Goal: Task Accomplishment & Management: Complete application form

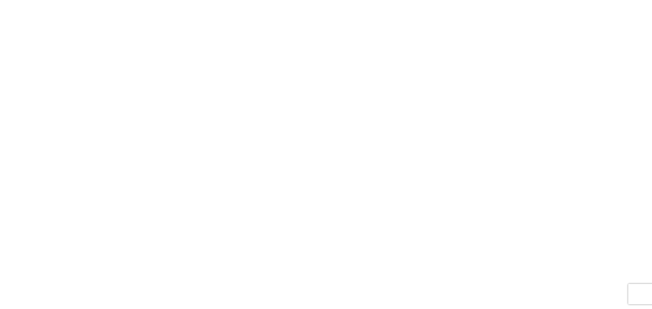
select select "FULL"
select select "LBS"
select select "IN"
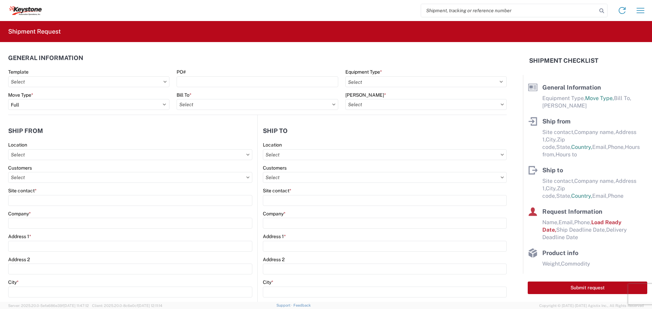
click at [439, 10] on input "search" at bounding box center [509, 10] width 176 height 13
paste input "57047741"
type input "57047741"
click at [600, 8] on icon at bounding box center [602, 11] width 10 height 10
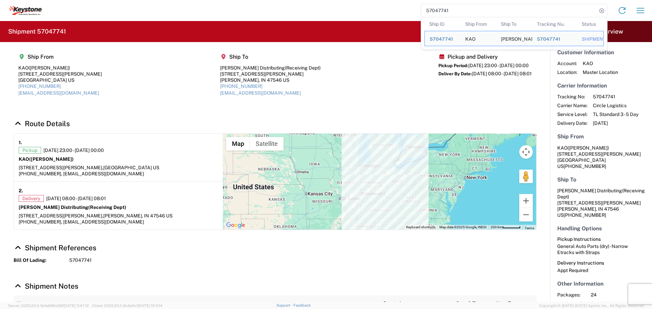
click at [356, 96] on agx-shipment-main-routing-info "Ship From KAO (Brian Jones) 17950 Dix Toledo Highway Brownstown, MI 48193 US 58…" at bounding box center [275, 77] width 523 height 57
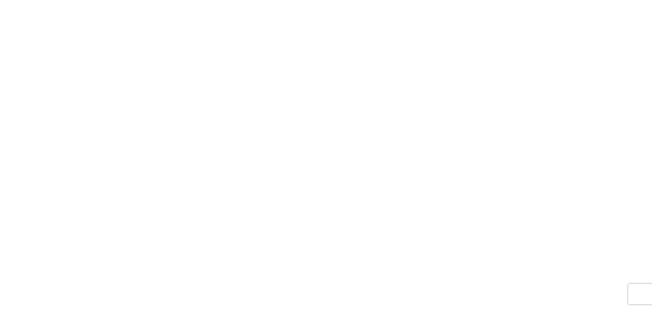
select select "FULL"
select select "LBS"
select select "IN"
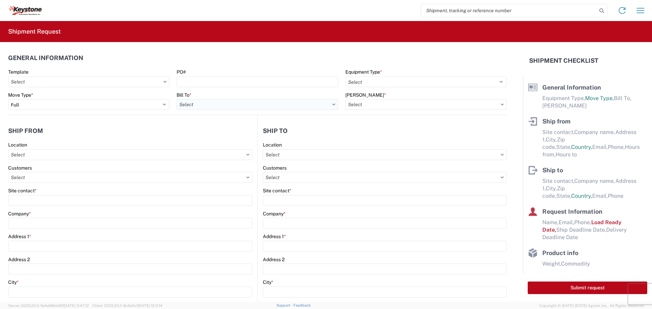
click at [205, 103] on input "text" at bounding box center [257, 104] width 161 height 11
type input "8607"
click at [200, 136] on div "8607 - [GEOGRAPHIC_DATA], [GEOGRAPHIC_DATA] – KAO Warehouse" at bounding box center [256, 134] width 158 height 11
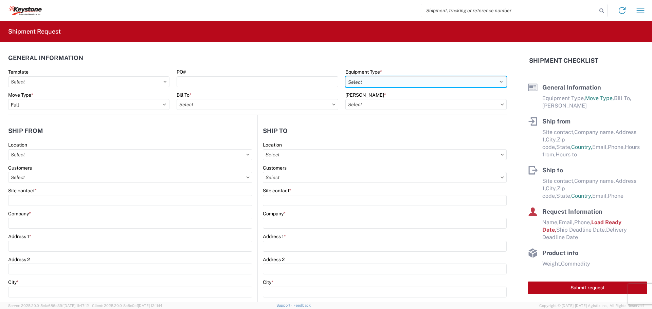
click at [363, 81] on select "Select 53’ Dry Van Flatbed Dropdeck (van) Lowboy (flatbed) Rail" at bounding box center [425, 81] width 161 height 11
type input "8607 - [GEOGRAPHIC_DATA], [GEOGRAPHIC_DATA] – KAO Warehouse"
select select "STDV"
click at [345, 76] on select "Select 53’ Dry Van Flatbed Dropdeck (van) Lowboy (flatbed) Rail" at bounding box center [425, 81] width 161 height 11
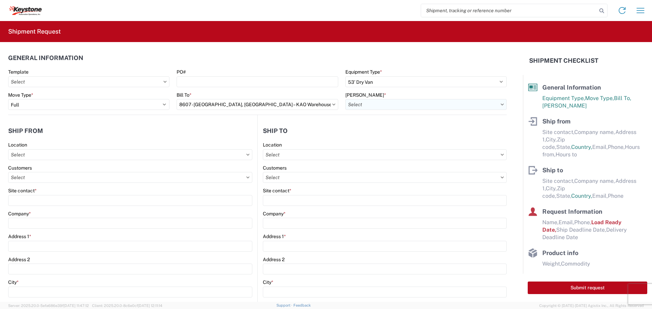
click at [355, 107] on input "text" at bounding box center [425, 104] width 161 height 11
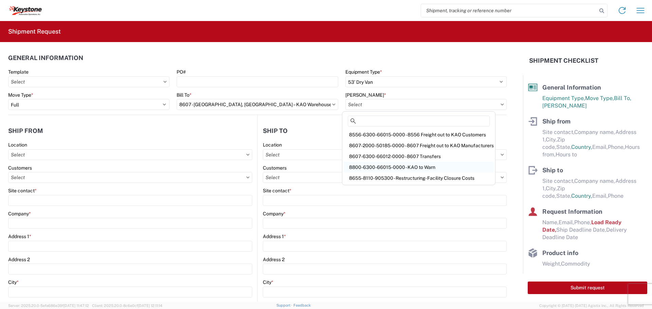
click at [374, 167] on div "8800-6300-66015-0000 - KAO to Warn" at bounding box center [419, 167] width 150 height 11
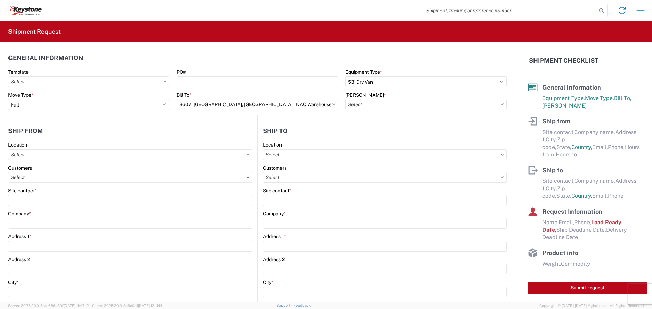
type input "8800-6300-66015-0000 - KAO to Warn"
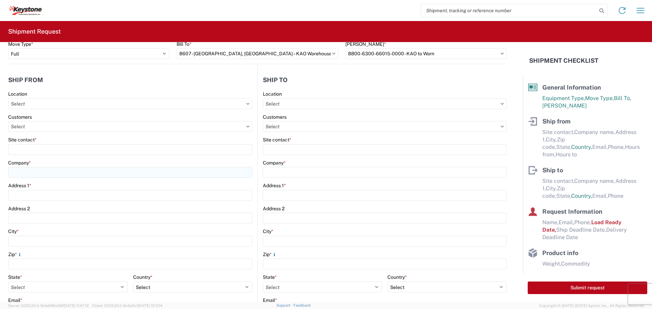
scroll to position [68, 0]
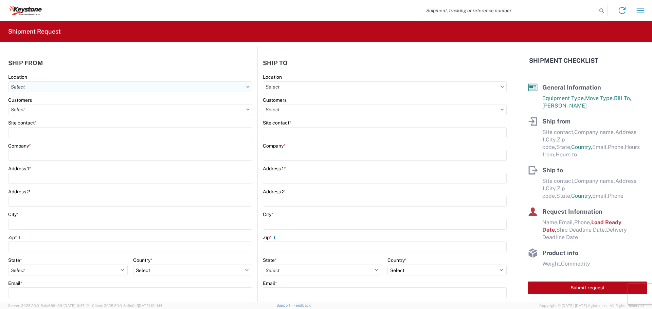
click at [36, 86] on input "text" at bounding box center [130, 87] width 244 height 11
type input "8607"
click at [35, 116] on div "8607 - [GEOGRAPHIC_DATA], [GEOGRAPHIC_DATA] – KAO Warehouse" at bounding box center [89, 117] width 158 height 11
type input "8607 - [GEOGRAPHIC_DATA], [GEOGRAPHIC_DATA] – KAO Warehouse"
type input "KAO"
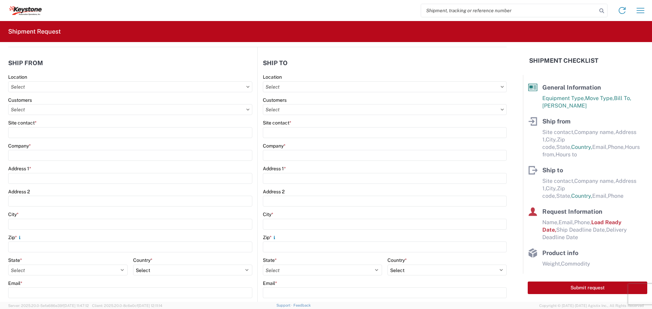
type input "[STREET_ADDRESS][PERSON_NAME]"
type input "[GEOGRAPHIC_DATA]"
type input "48193"
select select "MI"
select select "US"
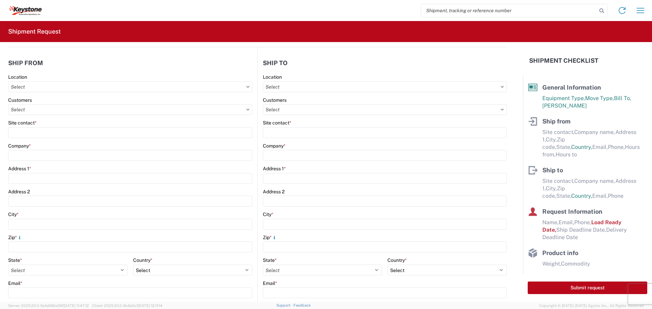
type input "07:00"
type input "17:00"
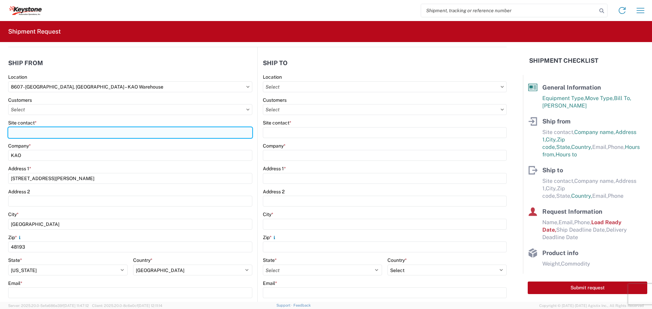
click at [27, 131] on input "Site contact *" at bounding box center [130, 132] width 244 height 11
type input "[PERSON_NAME]"
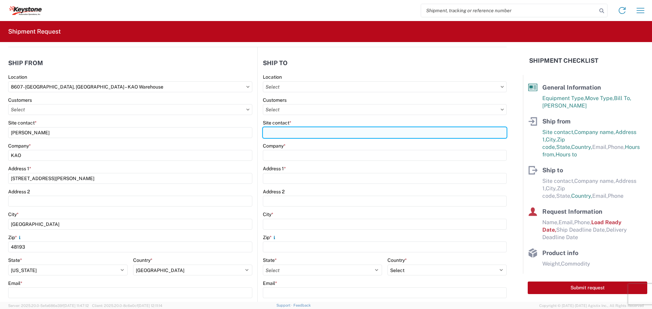
click at [282, 130] on input "Site contact *" at bounding box center [385, 132] width 244 height 11
type input "Receiving Dept"
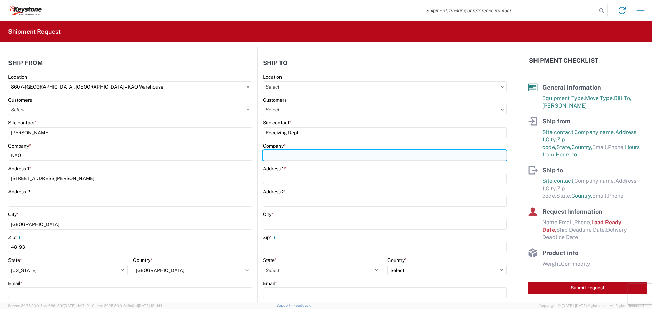
click at [293, 154] on input "Company *" at bounding box center [385, 155] width 244 height 11
type input "[PERSON_NAME] Distributing"
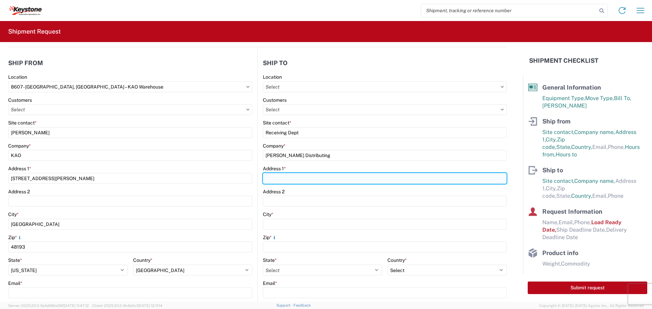
click at [287, 180] on input "Address 1 *" at bounding box center [385, 178] width 244 height 11
type input "[STREET_ADDRESS][PERSON_NAME]"
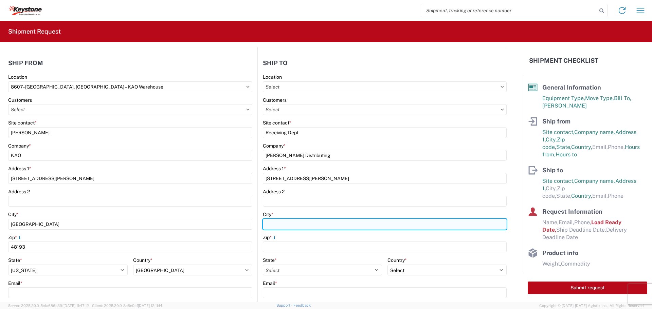
click at [282, 219] on input "City *" at bounding box center [385, 224] width 244 height 11
type input "Jasper"
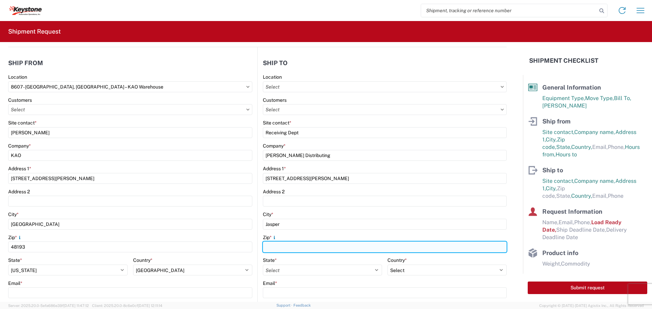
click at [275, 249] on input "Zip *" at bounding box center [385, 247] width 244 height 11
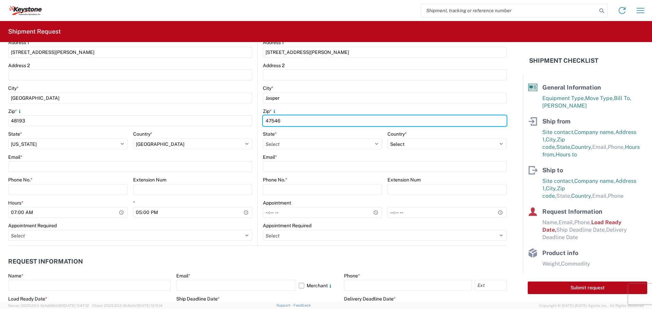
scroll to position [204, 0]
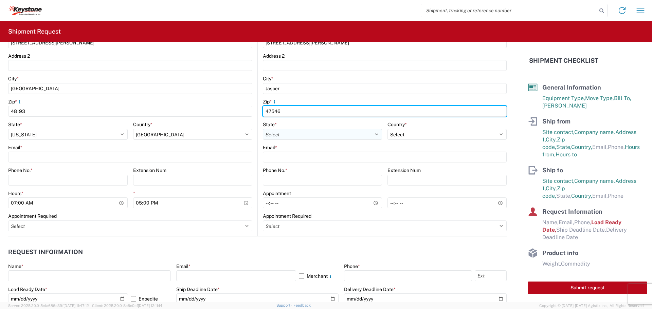
type input "47546"
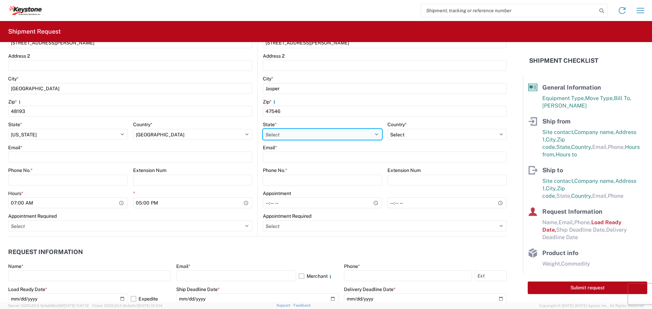
click at [278, 133] on select "Select [US_STATE] [US_STATE] [US_STATE] [US_STATE] Armed Forces Americas Armed …" at bounding box center [322, 134] width 119 height 11
select select "IN"
click at [263, 129] on select "Select [US_STATE] [US_STATE] [US_STATE] [US_STATE] Armed Forces Americas Armed …" at bounding box center [322, 134] width 119 height 11
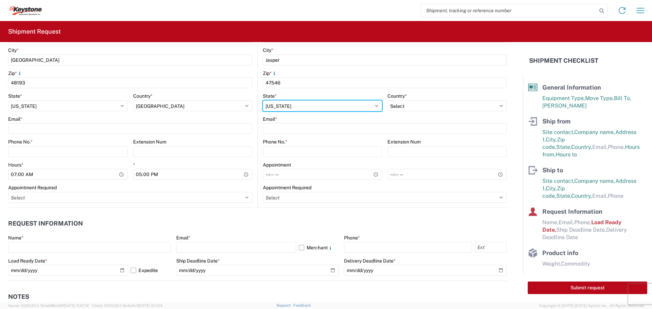
scroll to position [238, 0]
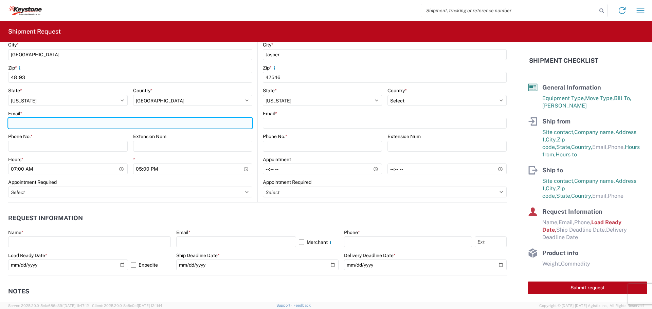
click at [27, 120] on input "Email *" at bounding box center [130, 123] width 244 height 11
type input "[EMAIL_ADDRESS][DOMAIN_NAME]"
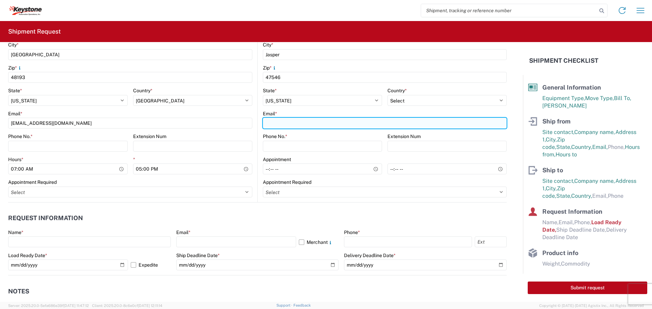
click at [307, 125] on input "Email *" at bounding box center [385, 123] width 244 height 11
type input "[EMAIL_ADDRESS][DOMAIN_NAME]"
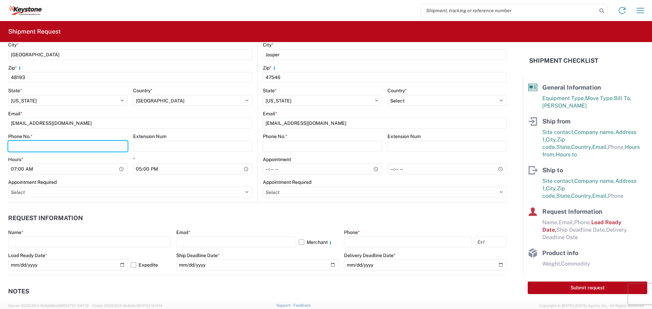
click at [16, 149] on input "Phone No. *" at bounding box center [68, 146] width 120 height 11
type input "[PHONE_NUMBER]"
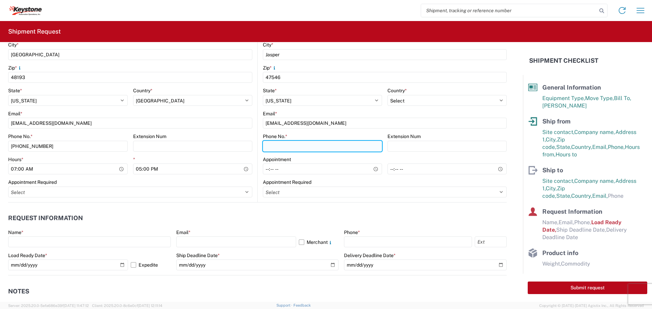
click at [271, 147] on input "Phone No. *" at bounding box center [322, 146] width 119 height 11
type input "[PHONE_NUMBER]"
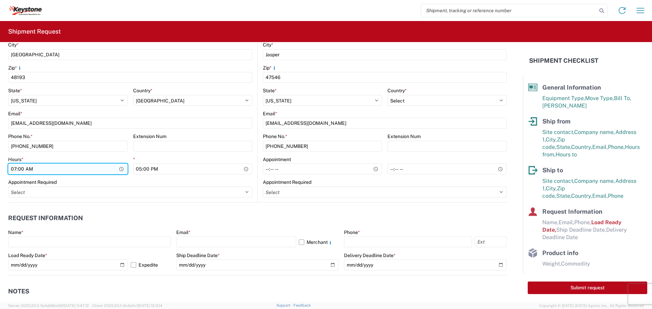
click at [12, 168] on input "07:00" at bounding box center [68, 169] width 120 height 11
type input "23:00"
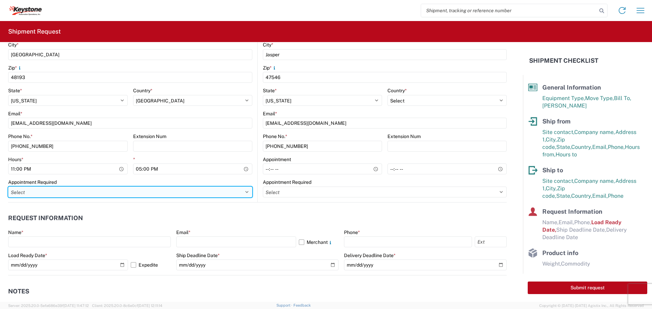
click at [244, 193] on select "Select Appt Required Appt Not Required Appt - First available" at bounding box center [130, 192] width 244 height 11
select select "apptRequired"
click at [8, 187] on select "Select Appt Required Appt Not Required Appt - First available" at bounding box center [130, 192] width 244 height 11
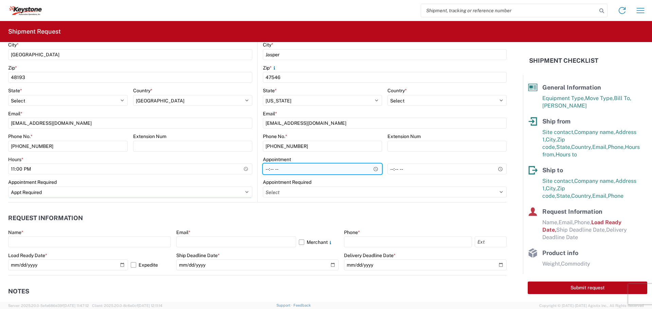
click at [263, 169] on input "Hours *" at bounding box center [322, 169] width 119 height 11
type input "08:00"
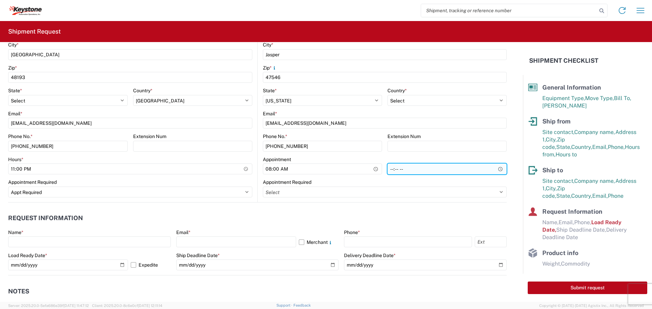
click at [387, 169] on input "time" at bounding box center [446, 169] width 119 height 11
type input "08:00"
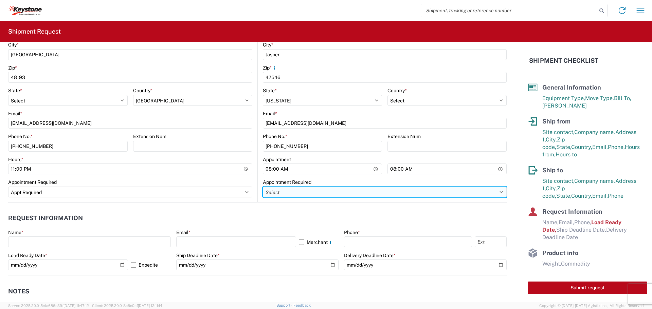
click at [360, 190] on select "Select Appt Required Appt Not Required Appt - First available" at bounding box center [385, 192] width 244 height 11
select select "apptRequired"
click at [263, 187] on select "Select Appt Required Appt Not Required Appt - First available" at bounding box center [385, 192] width 244 height 11
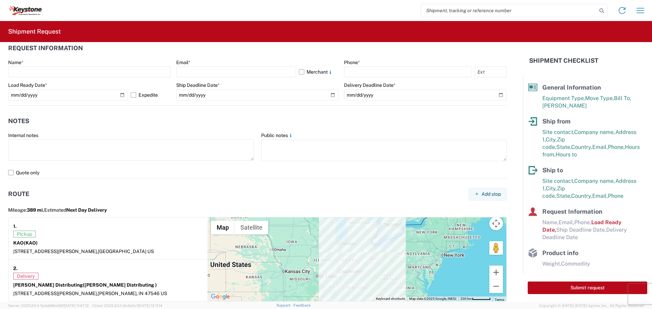
scroll to position [408, 0]
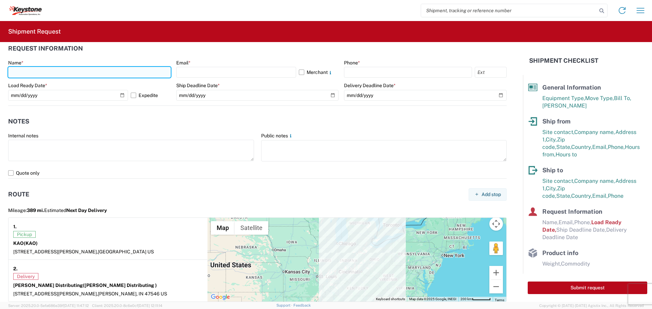
click at [39, 67] on input "text" at bounding box center [89, 72] width 163 height 11
type input "[PERSON_NAME]"
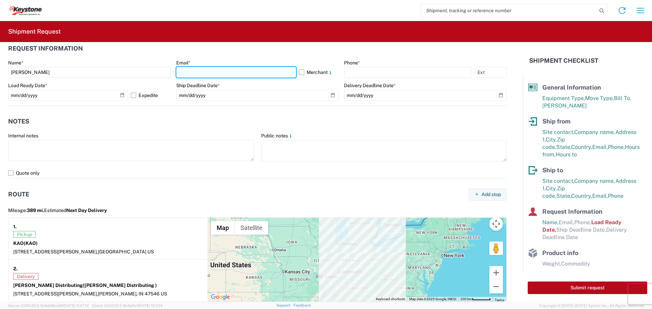
click at [203, 69] on input "text" at bounding box center [236, 72] width 120 height 11
type input "[EMAIL_ADDRESS][DOMAIN_NAME]"
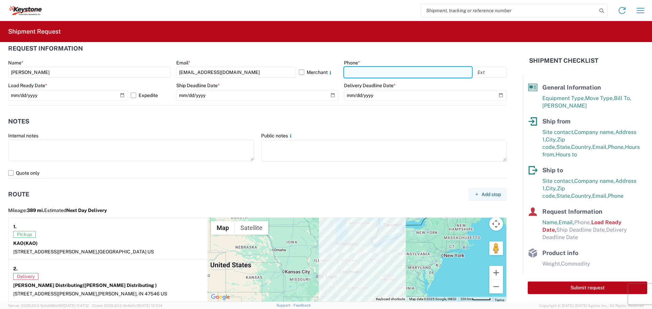
click at [359, 71] on input "text" at bounding box center [408, 72] width 128 height 11
type input "[PHONE_NUMBER]"
click at [131, 95] on label "Expedite" at bounding box center [151, 95] width 40 height 11
click at [0, 0] on input "Expedite" at bounding box center [0, 0] width 0 height 0
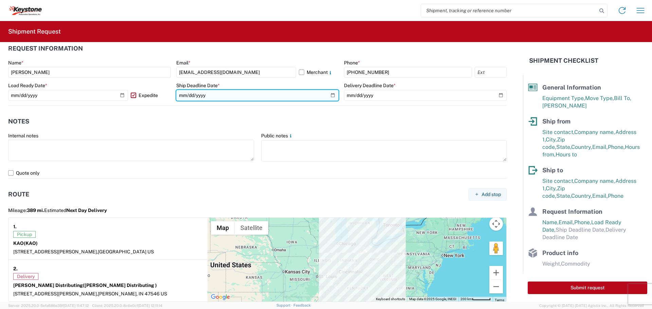
click at [179, 95] on input "date" at bounding box center [257, 95] width 163 height 11
click at [329, 97] on input "date" at bounding box center [257, 95] width 163 height 11
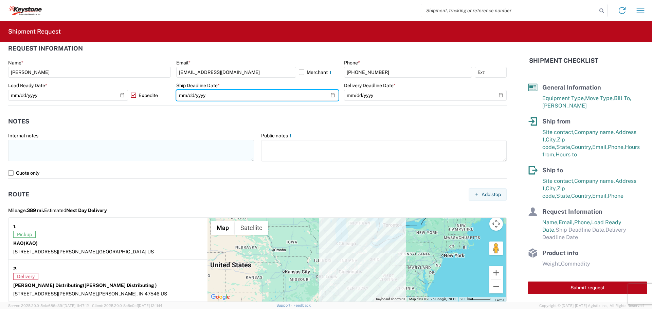
type input "[DATE]"
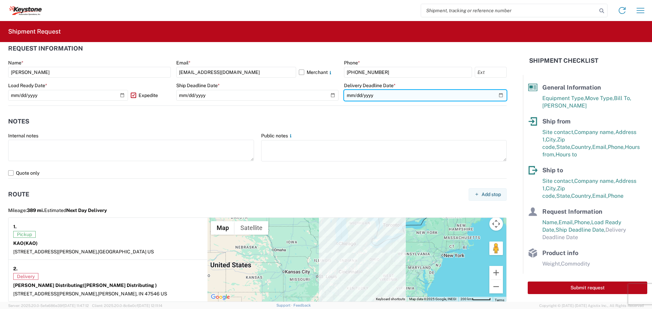
click at [495, 96] on input "date" at bounding box center [425, 95] width 163 height 11
type input "[DATE]"
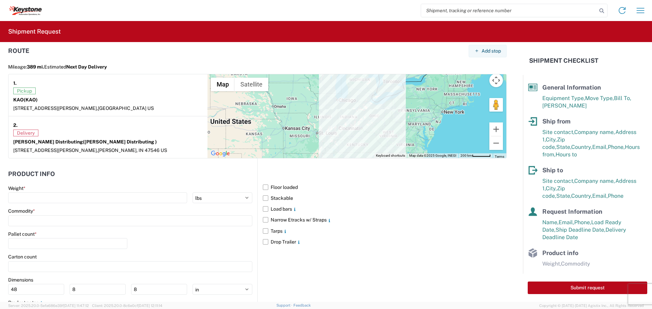
scroll to position [577, 0]
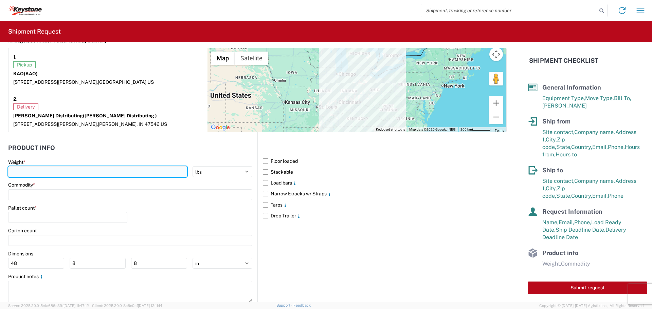
click at [37, 168] on input "number" at bounding box center [97, 171] width 179 height 11
type input "35000"
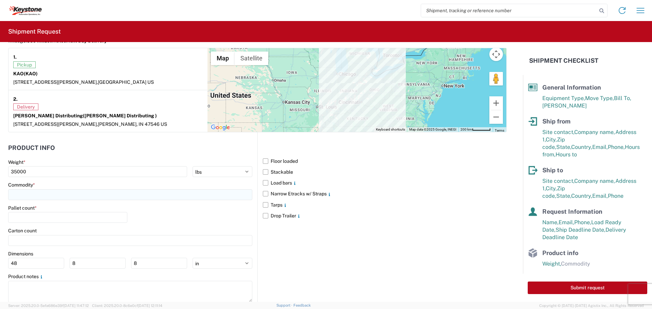
click at [20, 195] on input at bounding box center [130, 195] width 244 height 11
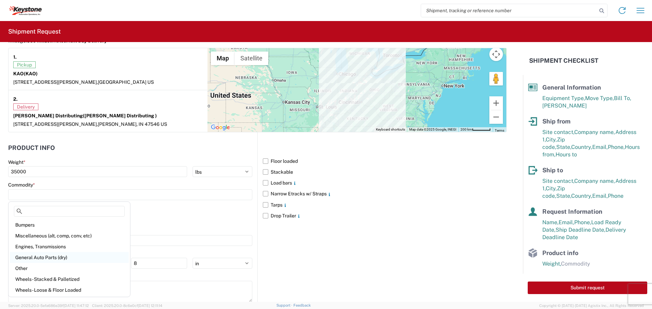
click at [28, 257] on div "General Auto Parts (dry)" at bounding box center [69, 257] width 119 height 11
type input "General Auto Parts (dry)"
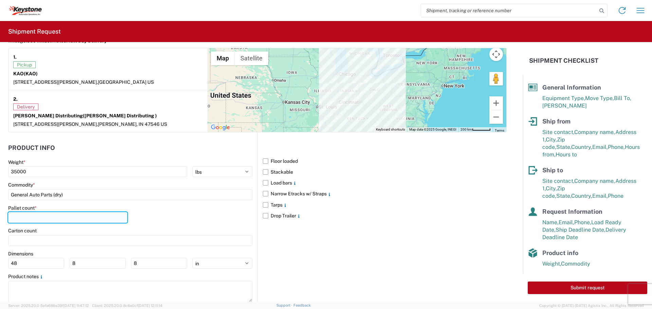
click at [19, 218] on input "number" at bounding box center [67, 217] width 119 height 11
type input "24"
click at [263, 194] on label "Narrow Etracks w/ Straps" at bounding box center [385, 193] width 244 height 11
click at [0, 0] on input "Narrow Etracks w/ Straps" at bounding box center [0, 0] width 0 height 0
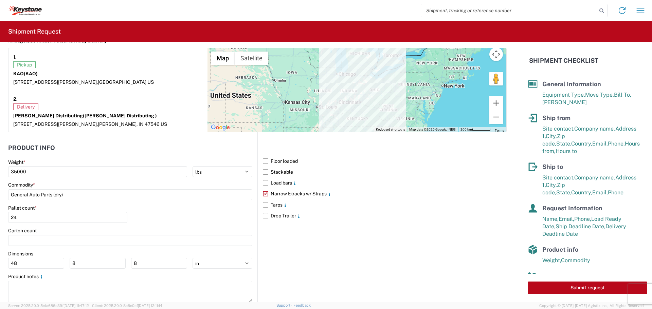
scroll to position [0, 0]
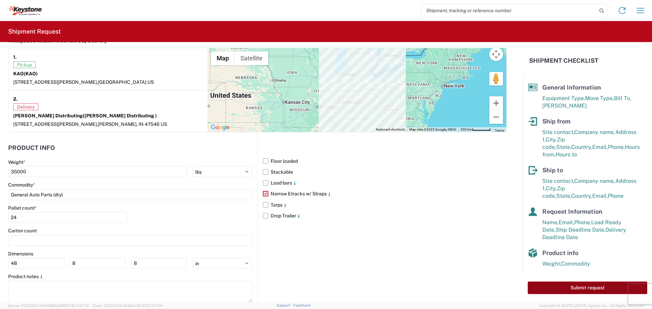
click at [555, 289] on button "Submit request" at bounding box center [588, 288] width 120 height 13
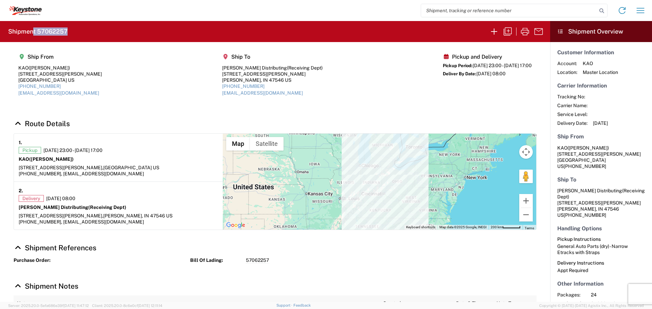
drag, startPoint x: 71, startPoint y: 32, endPoint x: 34, endPoint y: 32, distance: 37.4
click at [34, 32] on agx-form-header "Shipment 57062257" at bounding box center [275, 31] width 550 height 21
click at [525, 32] on icon "button" at bounding box center [525, 31] width 11 height 11
click at [98, 28] on agx-form-header "Shipment 57062257" at bounding box center [275, 31] width 550 height 21
drag, startPoint x: 85, startPoint y: 32, endPoint x: 4, endPoint y: 32, distance: 80.8
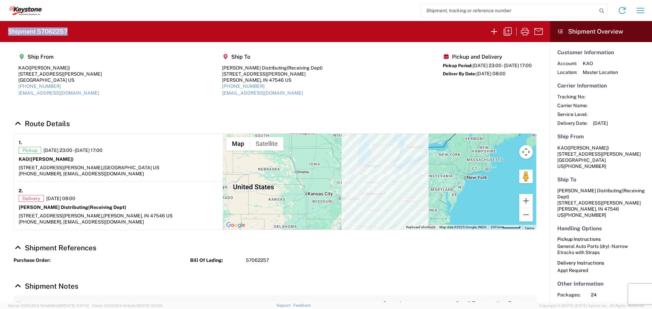
click at [4, 32] on agx-form-header "Shipment 57062257" at bounding box center [275, 31] width 550 height 21
copy h2 "Shipment 57062257"
